Goal: Task Accomplishment & Management: Manage account settings

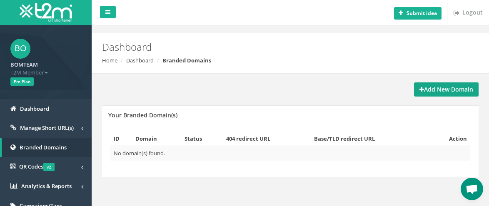
click at [457, 93] on strong "Add New Domain" at bounding box center [446, 89] width 54 height 8
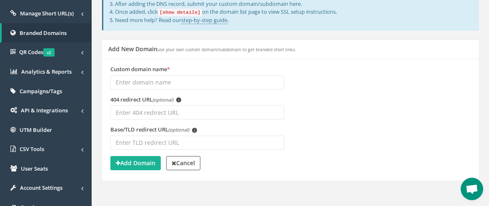
scroll to position [125, 0]
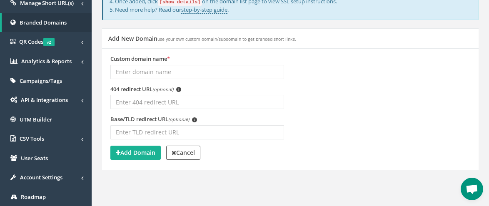
click at [146, 73] on input "Custom domain name *" at bounding box center [197, 72] width 174 height 14
click at [146, 72] on input "Custom domain name *" at bounding box center [197, 72] width 174 height 14
click at [330, 104] on div "404 redirect URL (optional) i" at bounding box center [290, 100] width 372 height 30
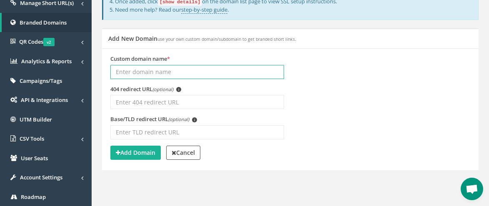
click at [145, 66] on input "Custom domain name *" at bounding box center [197, 72] width 174 height 14
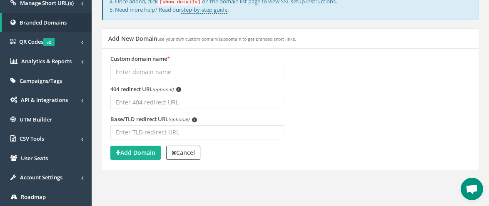
click at [355, 111] on div "404 redirect URL (optional) i" at bounding box center [290, 100] width 372 height 30
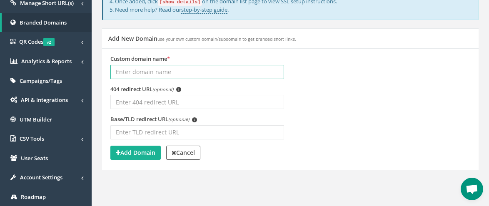
click at [162, 73] on input "Custom domain name *" at bounding box center [197, 72] width 174 height 14
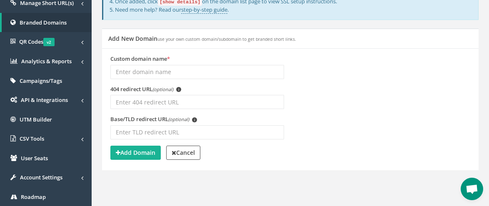
click at [358, 107] on div "404 redirect URL (optional) i" at bounding box center [290, 100] width 372 height 30
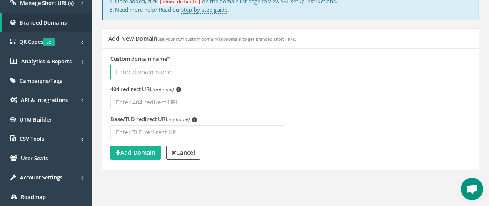
click at [155, 74] on input "Custom domain name *" at bounding box center [197, 72] width 174 height 14
click at [144, 74] on input "Custom domain name *" at bounding box center [197, 72] width 174 height 14
click at [170, 76] on input "Custom domain name *" at bounding box center [197, 72] width 174 height 14
paste input "viplink.me"
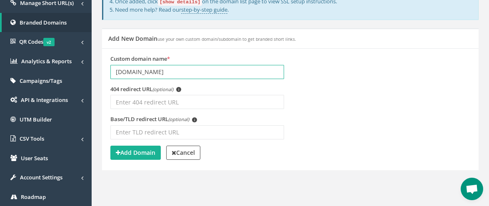
type input "viplink.me"
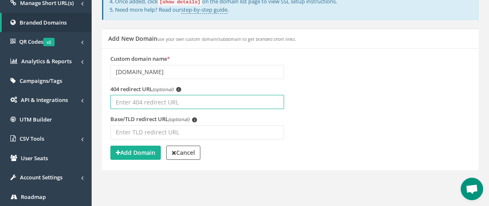
click at [125, 104] on input "404 redirect URL (optional) i" at bounding box center [197, 102] width 174 height 14
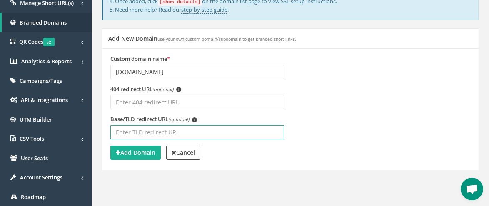
click at [140, 133] on input "Base/TLD redirect URL (optional) i" at bounding box center [197, 132] width 174 height 14
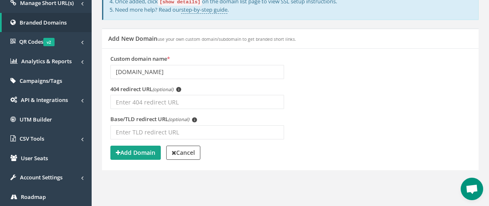
click at [140, 151] on strong "Add Domain" at bounding box center [136, 153] width 40 height 8
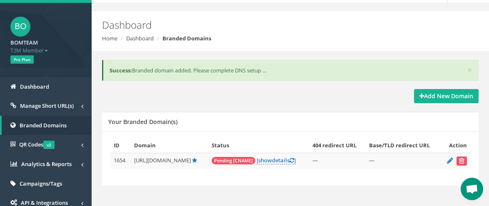
scroll to position [42, 0]
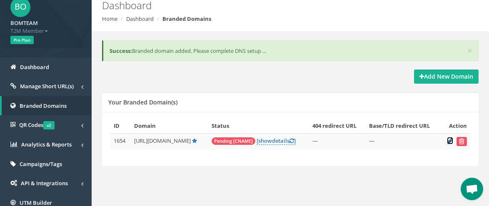
click at [449, 141] on icon at bounding box center [450, 140] width 6 height 5
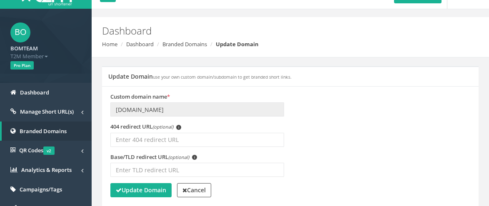
scroll to position [42, 0]
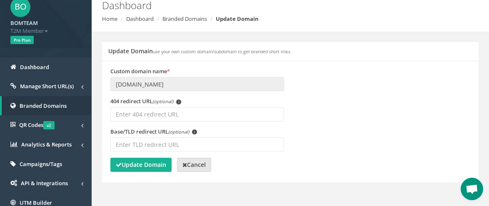
click at [202, 170] on link "Cancel" at bounding box center [194, 165] width 34 height 14
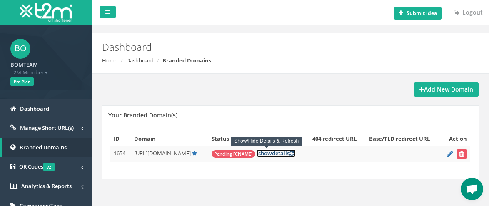
click at [274, 154] on link "[ show details ]" at bounding box center [275, 153] width 39 height 8
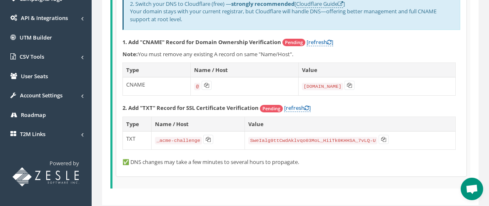
scroll to position [208, 0]
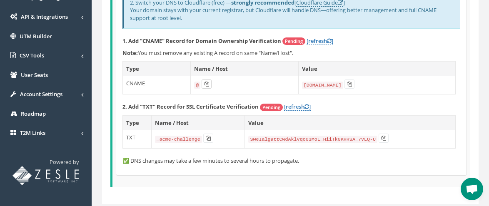
click at [207, 83] on icon at bounding box center [206, 84] width 5 height 5
click at [348, 84] on icon at bounding box center [349, 84] width 5 height 5
click at [207, 138] on icon at bounding box center [208, 138] width 5 height 5
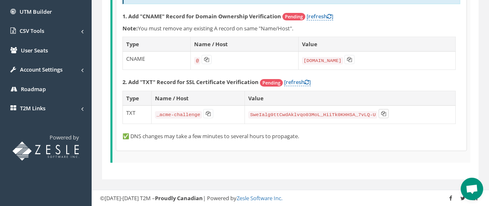
click at [381, 113] on icon at bounding box center [383, 113] width 5 height 5
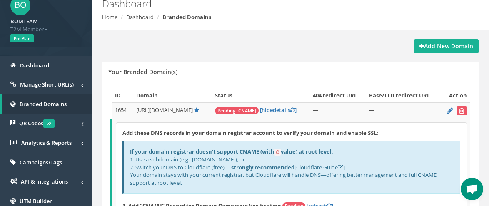
scroll to position [83, 0]
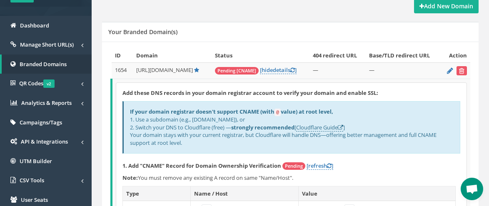
click at [145, 69] on span "[URL][DOMAIN_NAME]" at bounding box center [164, 69] width 57 height 7
click at [143, 69] on span "[URL][DOMAIN_NAME]" at bounding box center [164, 69] width 57 height 7
drag, startPoint x: 143, startPoint y: 69, endPoint x: 178, endPoint y: 68, distance: 35.0
click at [178, 68] on span "[URL][DOMAIN_NAME]" at bounding box center [164, 69] width 57 height 7
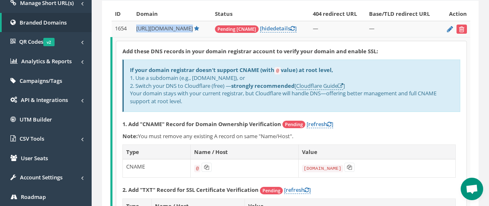
scroll to position [208, 0]
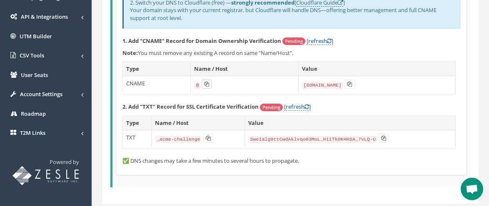
click at [205, 82] on icon at bounding box center [206, 84] width 5 height 5
click at [347, 84] on icon at bounding box center [349, 84] width 5 height 5
click at [208, 137] on icon at bounding box center [208, 138] width 5 height 5
click at [381, 137] on icon at bounding box center [383, 138] width 5 height 5
click at [331, 40] on icon at bounding box center [329, 40] width 5 height 5
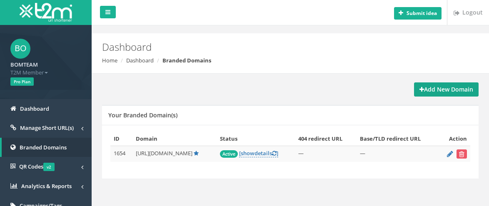
click at [443, 89] on strong "Add New Domain" at bounding box center [446, 89] width 54 height 8
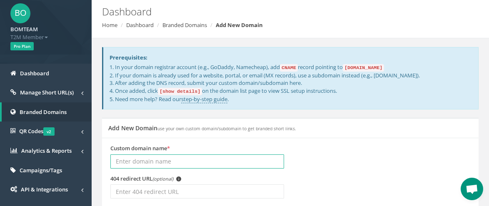
scroll to position [83, 0]
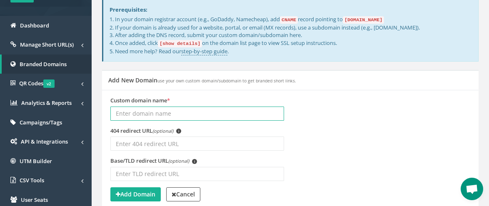
paste input "[DOMAIN_NAME]"
click at [137, 114] on input "Custom domain name *" at bounding box center [197, 114] width 174 height 14
type input "[DOMAIN_NAME]"
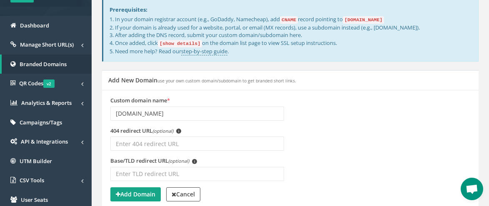
click at [134, 193] on strong "Add Domain" at bounding box center [136, 194] width 40 height 8
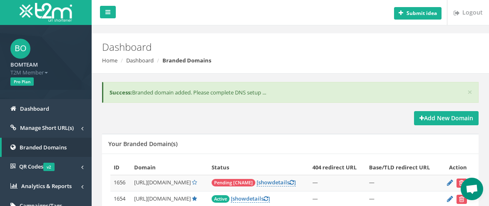
click at [336, 123] on div "Add New Domain" at bounding box center [290, 118] width 376 height 14
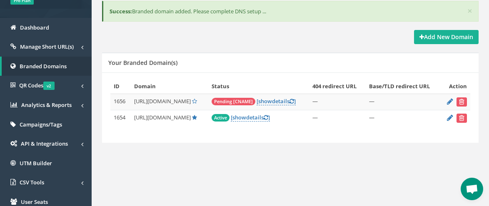
scroll to position [83, 0]
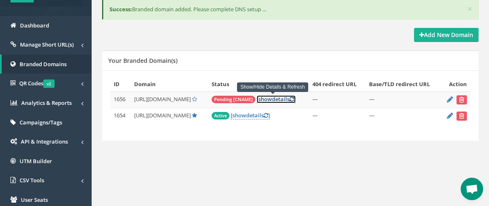
click at [275, 101] on link "[ show details ]" at bounding box center [275, 99] width 39 height 8
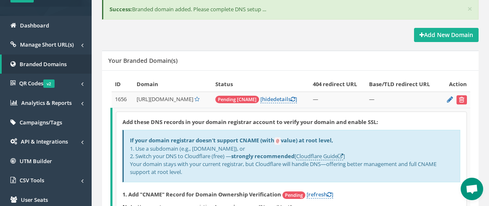
click at [216, 43] on div "Add New Domain Your Branded Domain(s) ID Domain Status 404 redirect URL Base/TL…" at bounding box center [290, 201] width 389 height 346
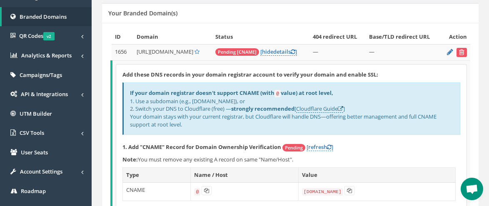
scroll to position [208, 0]
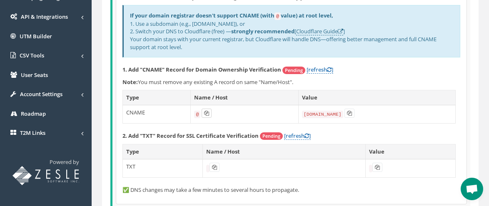
click at [206, 112] on icon at bounding box center [206, 113] width 5 height 5
click at [368, 82] on p "Note: You must remove any existing A record on same "Name/Host"." at bounding box center [291, 82] width 338 height 8
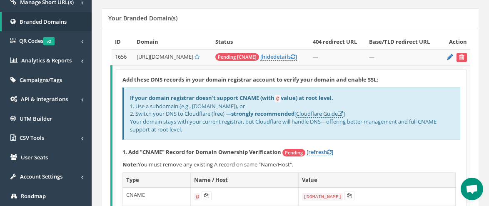
scroll to position [125, 0]
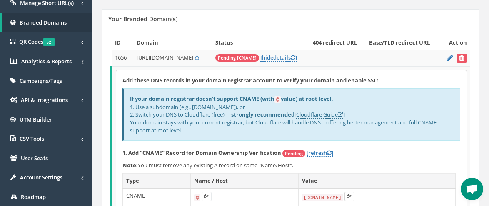
click at [348, 194] on icon at bounding box center [349, 196] width 5 height 5
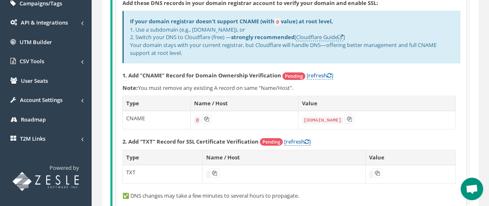
scroll to position [208, 0]
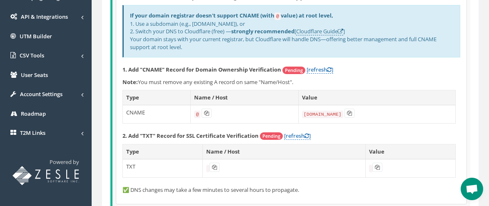
drag, startPoint x: 377, startPoint y: 138, endPoint x: 365, endPoint y: 137, distance: 12.1
click at [377, 138] on p "2. Add "TXT" Record for SSL Certificate Verification Pending [refresh ]" at bounding box center [291, 136] width 338 height 8
click at [293, 135] on link "[refresh ]" at bounding box center [297, 136] width 27 height 8
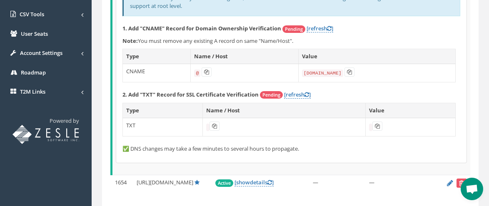
scroll to position [236, 0]
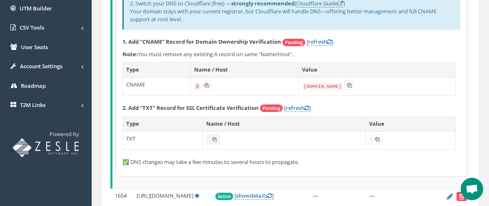
click at [214, 141] on icon at bounding box center [214, 139] width 5 height 5
click at [360, 149] on div "Add these DNS records in your domain registrar account to verify your domain an…" at bounding box center [291, 67] width 350 height 217
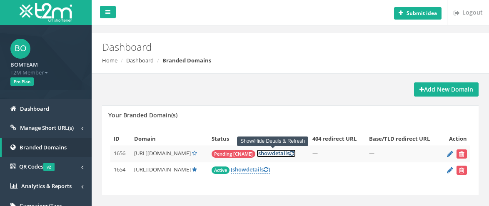
click at [283, 156] on link "[ show details ]" at bounding box center [275, 153] width 39 height 8
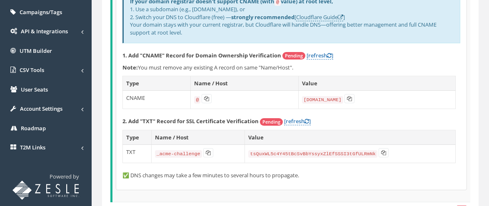
scroll to position [208, 0]
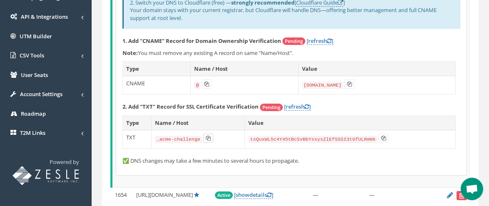
click at [206, 137] on icon at bounding box center [208, 138] width 5 height 5
click at [381, 136] on icon at bounding box center [383, 138] width 5 height 5
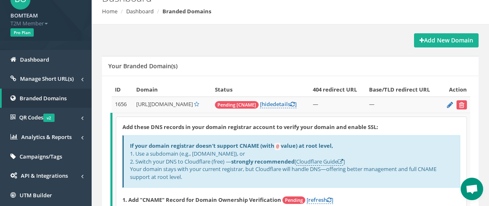
scroll to position [0, 0]
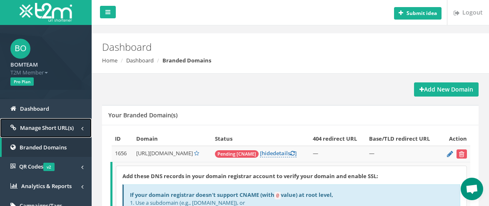
click at [49, 124] on span "Manage Short URL(s)" at bounding box center [47, 127] width 54 height 7
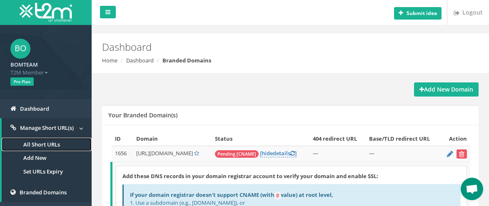
click at [47, 142] on link "All Short URLs" at bounding box center [47, 145] width 90 height 14
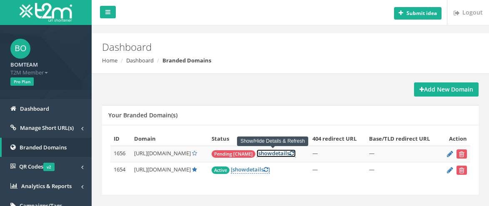
click at [289, 156] on icon at bounding box center [291, 153] width 5 height 5
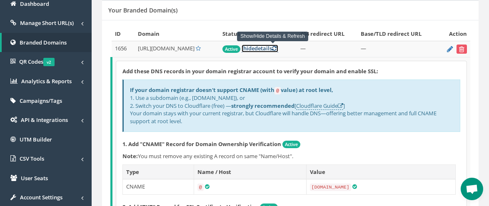
scroll to position [42, 0]
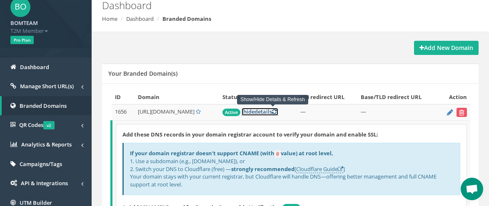
click at [263, 114] on link "[ hide details ]" at bounding box center [259, 112] width 37 height 8
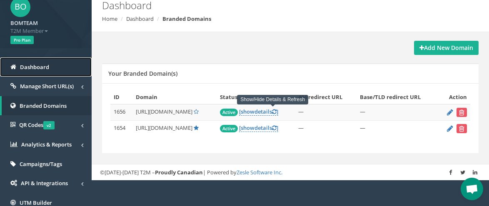
click at [50, 67] on link "Dashboard" at bounding box center [46, 67] width 92 height 20
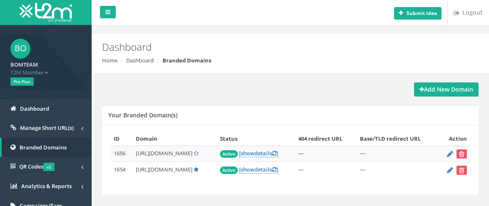
scroll to position [83, 0]
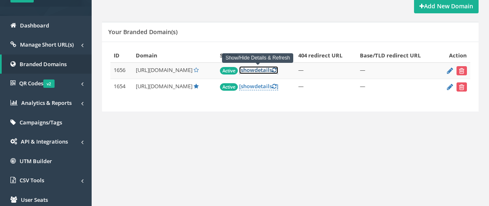
click at [275, 72] on icon at bounding box center [274, 69] width 5 height 5
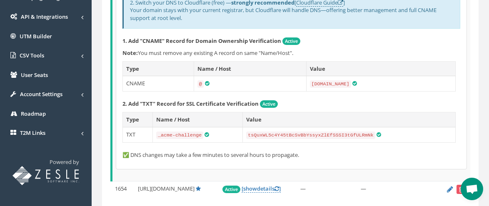
scroll to position [242, 0]
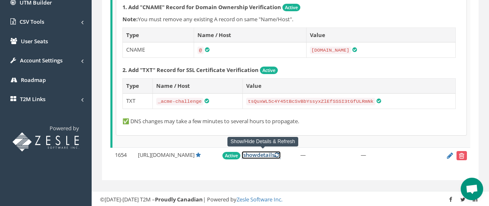
click at [261, 151] on link "[ show details ]" at bounding box center [260, 155] width 39 height 8
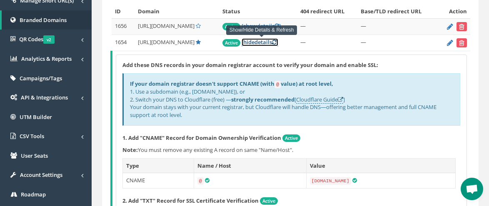
scroll to position [75, 0]
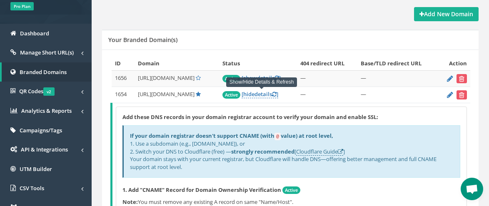
click at [142, 78] on span "[URL][DOMAIN_NAME]" at bounding box center [166, 77] width 57 height 7
drag, startPoint x: 142, startPoint y: 78, endPoint x: 190, endPoint y: 78, distance: 47.9
click at [190, 78] on span "[URL][DOMAIN_NAME]" at bounding box center [166, 77] width 57 height 7
copy span "[URL][DOMAIN_NAME]"
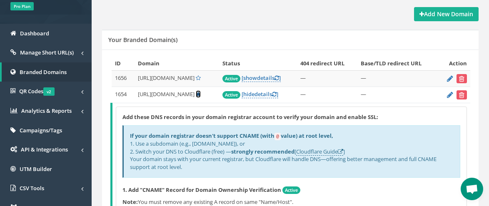
click at [196, 93] on icon at bounding box center [198, 94] width 5 height 5
click at [196, 95] on icon at bounding box center [198, 94] width 5 height 5
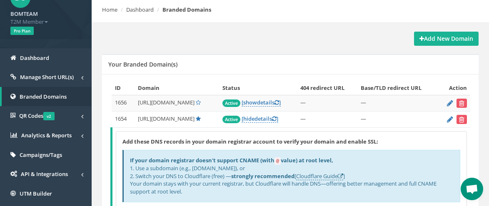
scroll to position [0, 0]
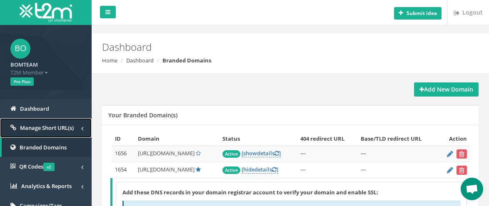
click at [40, 126] on span "Manage Short URL(s)" at bounding box center [47, 127] width 54 height 7
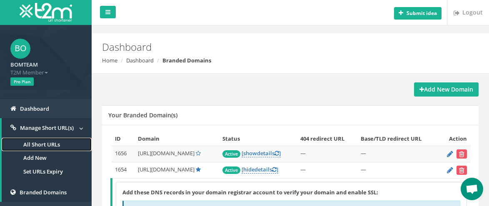
click at [41, 142] on link "All Short URLs" at bounding box center [47, 145] width 90 height 14
